Goal: Information Seeking & Learning: Find specific fact

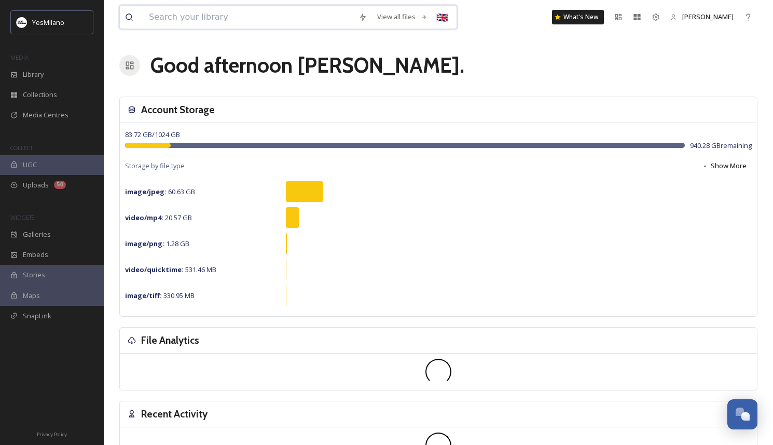
click at [188, 15] on input at bounding box center [249, 17] width 210 height 23
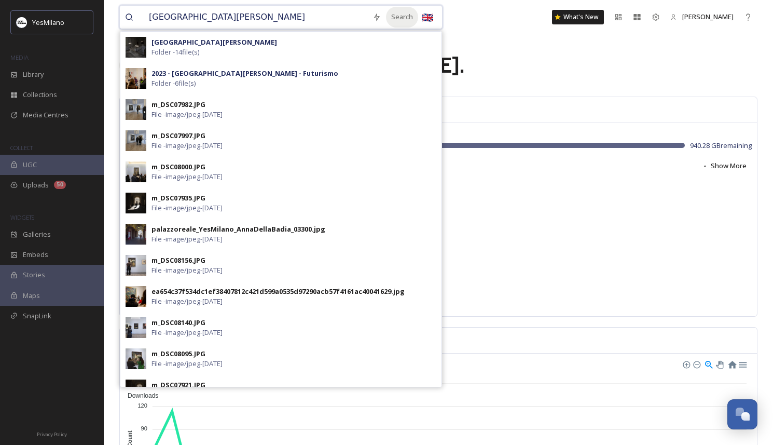
type input "[GEOGRAPHIC_DATA][PERSON_NAME]"
click at [400, 16] on div "Search" at bounding box center [402, 17] width 32 height 20
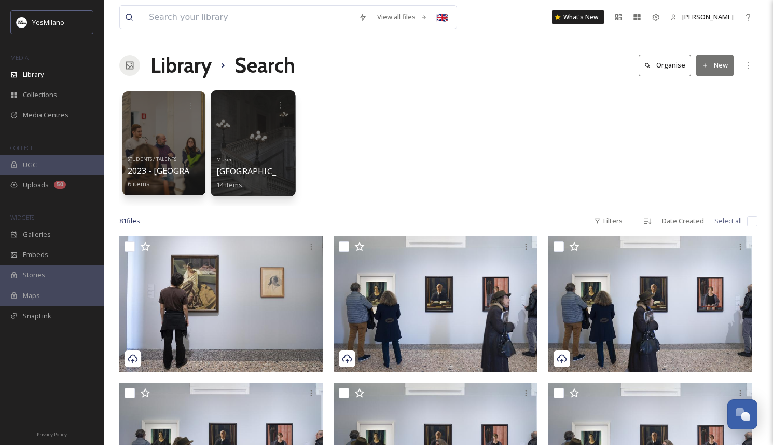
click at [267, 136] on div at bounding box center [253, 143] width 85 height 106
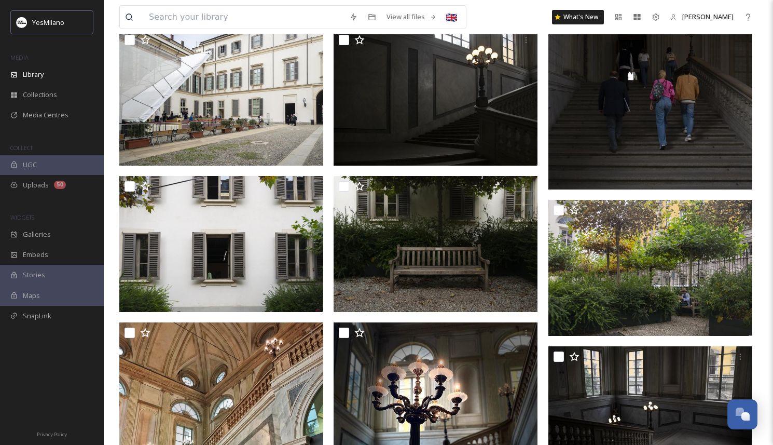
scroll to position [140, 0]
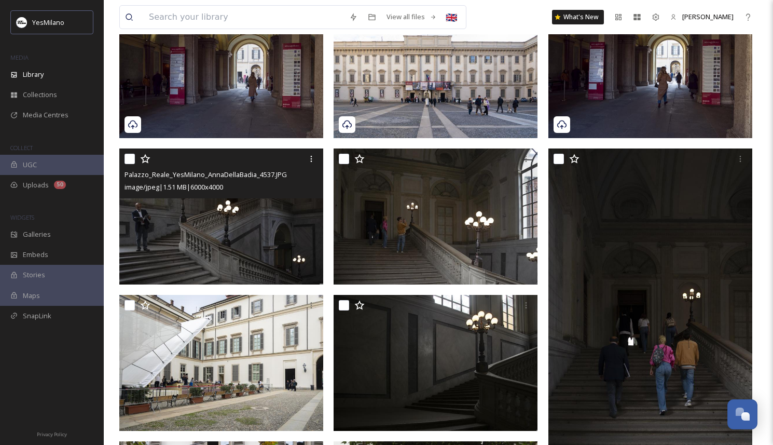
click at [249, 232] on img at bounding box center [221, 216] width 204 height 136
